Goal: Check status

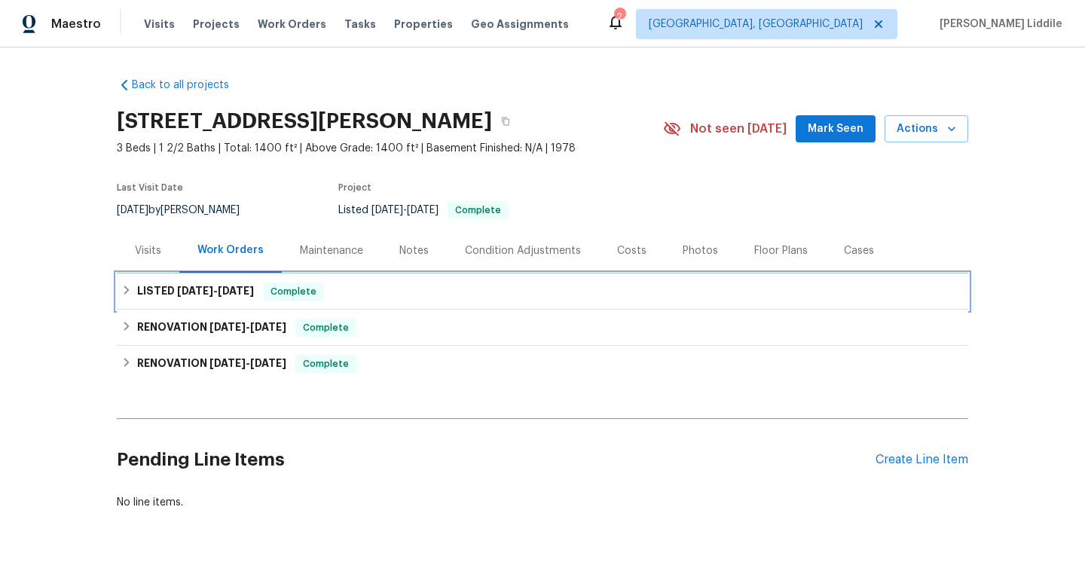
click at [410, 282] on div "LISTED 9/16/25 - 9/19/25 Complete" at bounding box center [542, 291] width 842 height 18
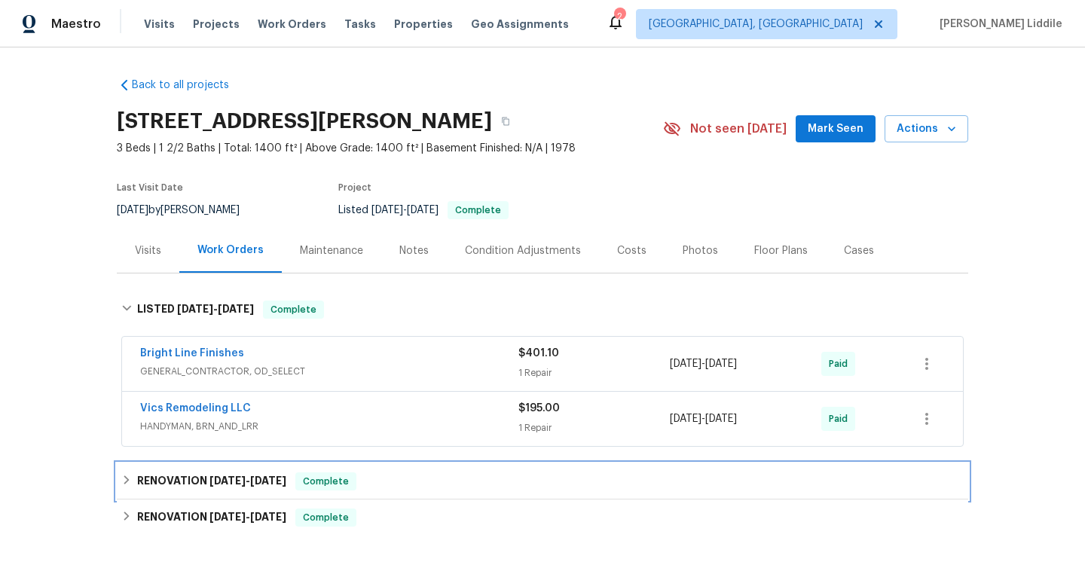
click at [426, 467] on div "RENOVATION 9/8/25 - 9/9/25 Complete" at bounding box center [542, 481] width 851 height 36
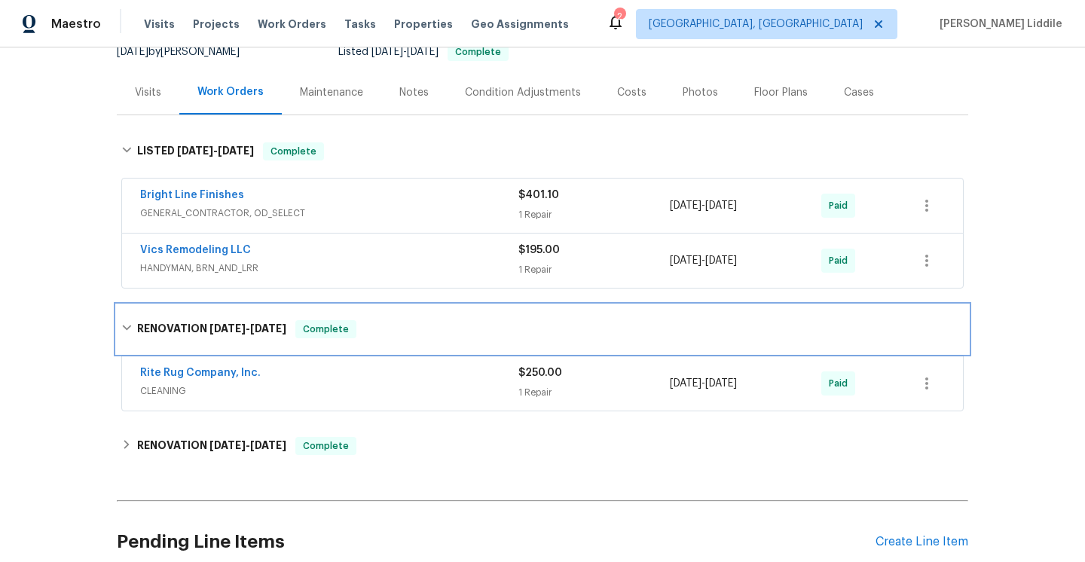
scroll to position [291, 0]
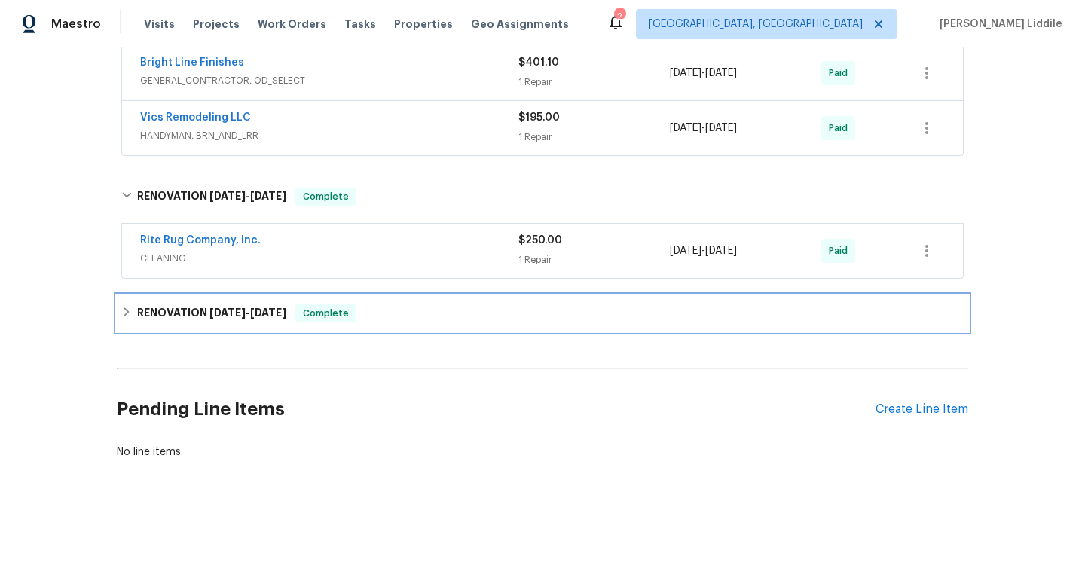
click at [396, 326] on div "RENOVATION 8/12/25 - 9/5/25 Complete" at bounding box center [542, 313] width 851 height 36
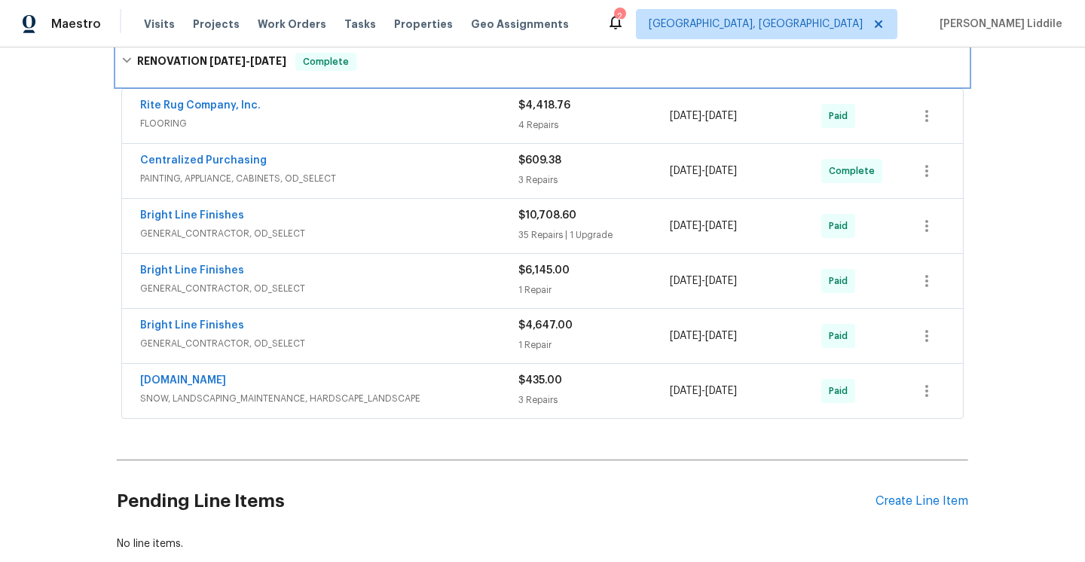
scroll to position [560, 0]
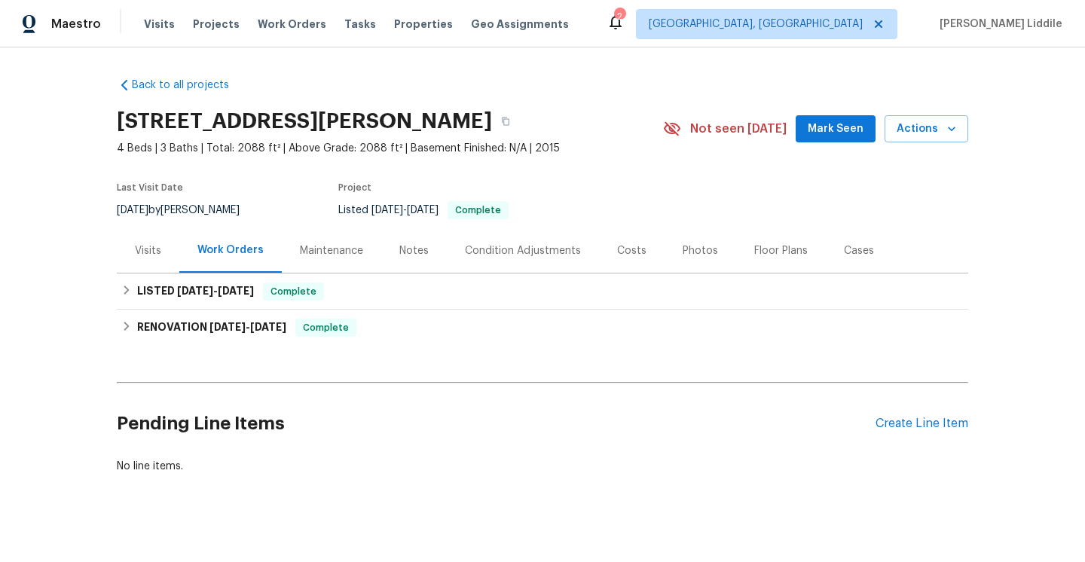
click at [408, 249] on div "Notes" at bounding box center [413, 250] width 29 height 15
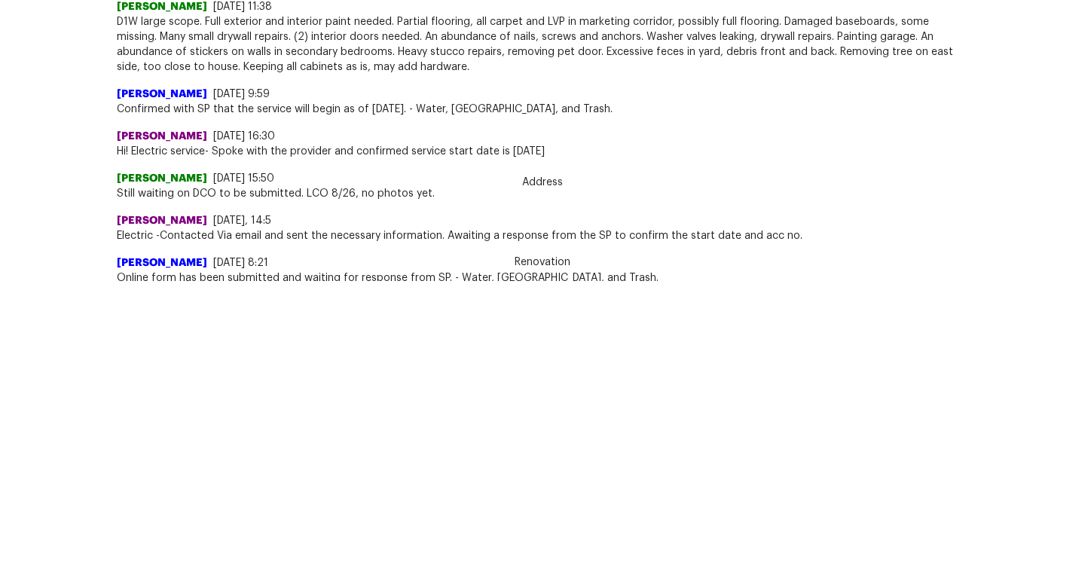
scroll to position [458, 0]
